Goal: Task Accomplishment & Management: Manage account settings

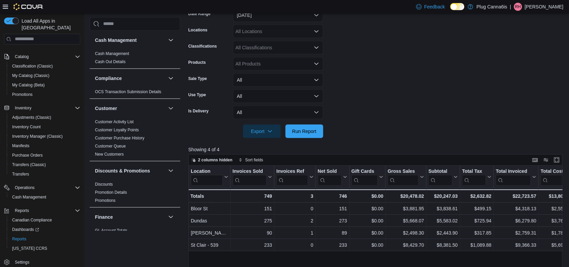
scroll to position [451, 0]
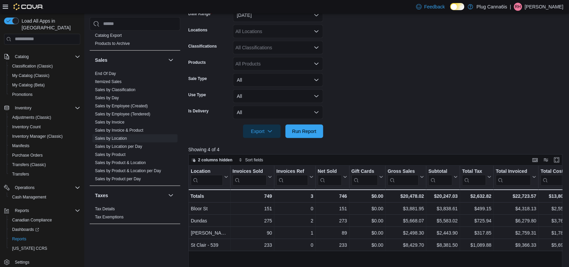
click at [533, 4] on p "[PERSON_NAME]" at bounding box center [544, 7] width 39 height 8
click at [518, 63] on span "Sign Out" at bounding box center [521, 65] width 18 height 7
